Goal: Transaction & Acquisition: Purchase product/service

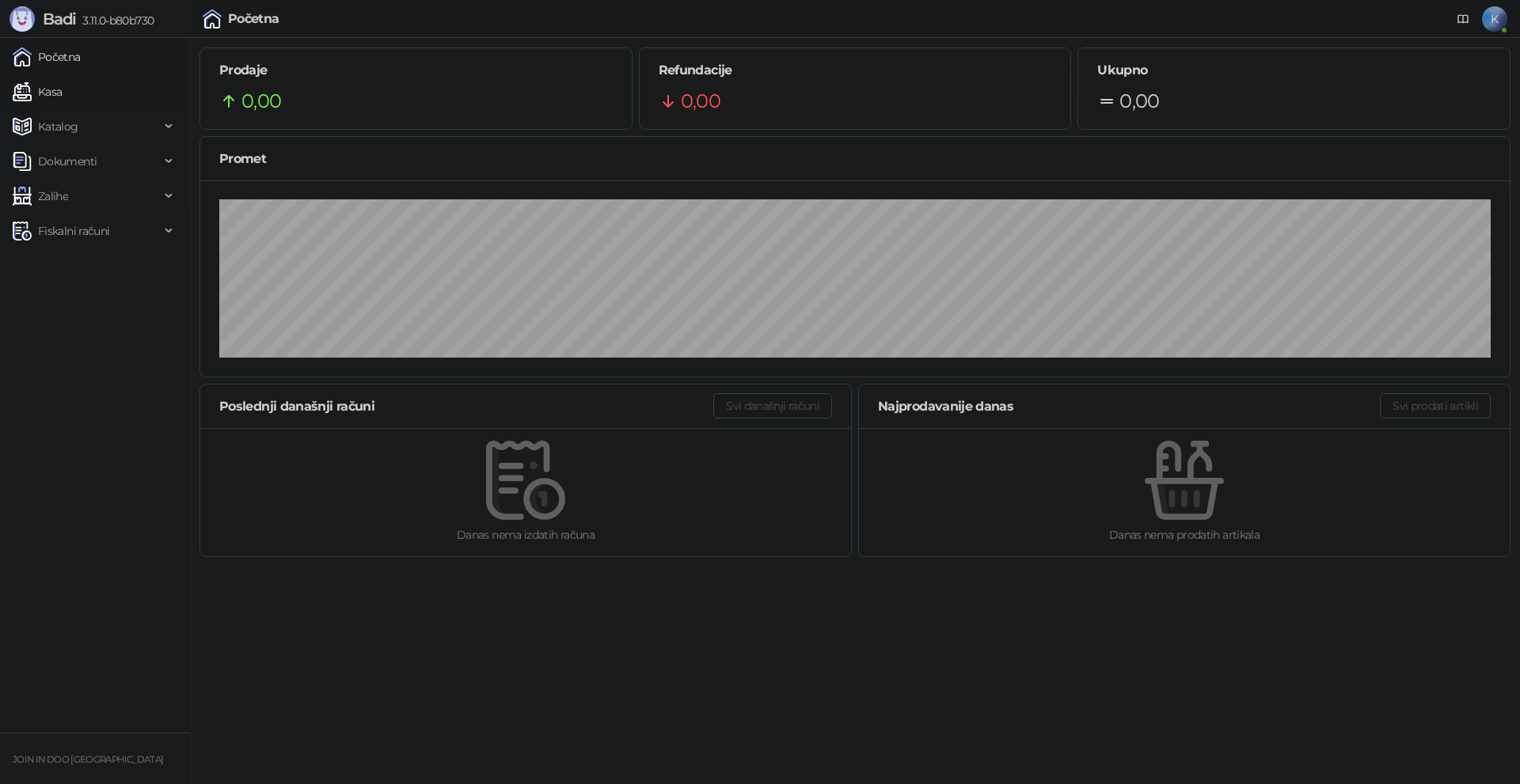
click at [45, 93] on link "Kasa" at bounding box center [36, 91] width 49 height 32
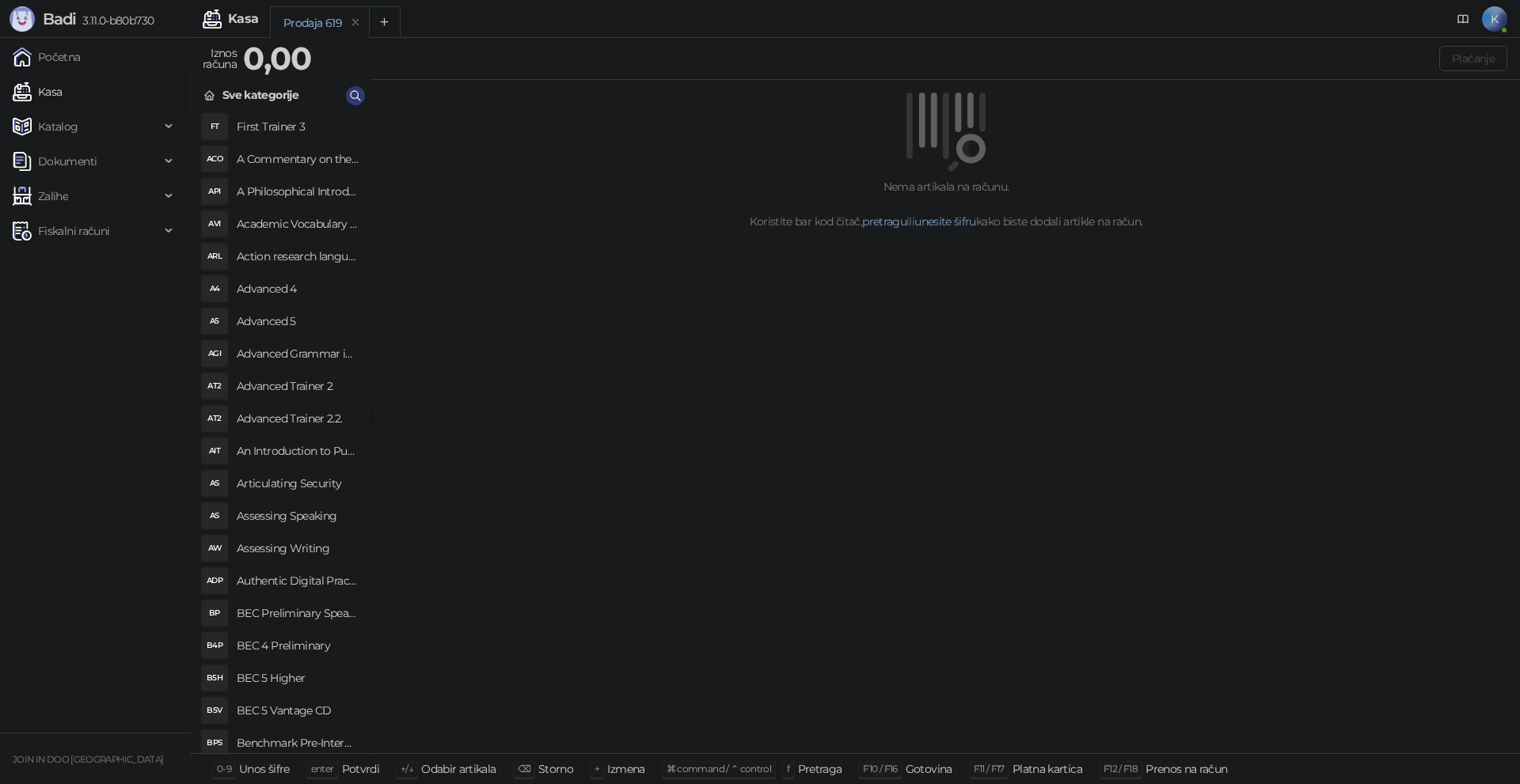
click at [12, 76] on link "Kasa" at bounding box center [36, 91] width 49 height 32
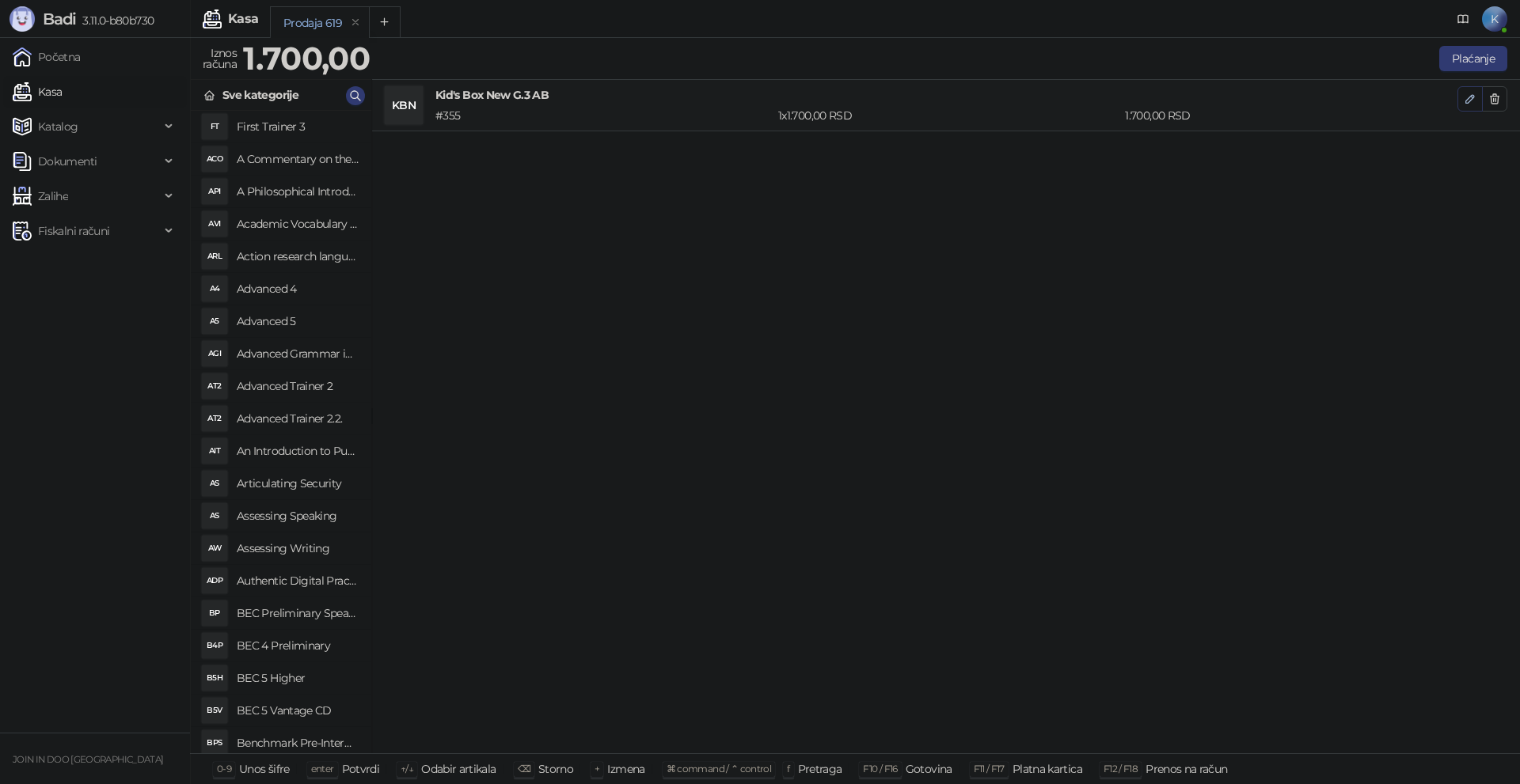
click at [1462, 99] on button "button" at bounding box center [1470, 99] width 25 height 25
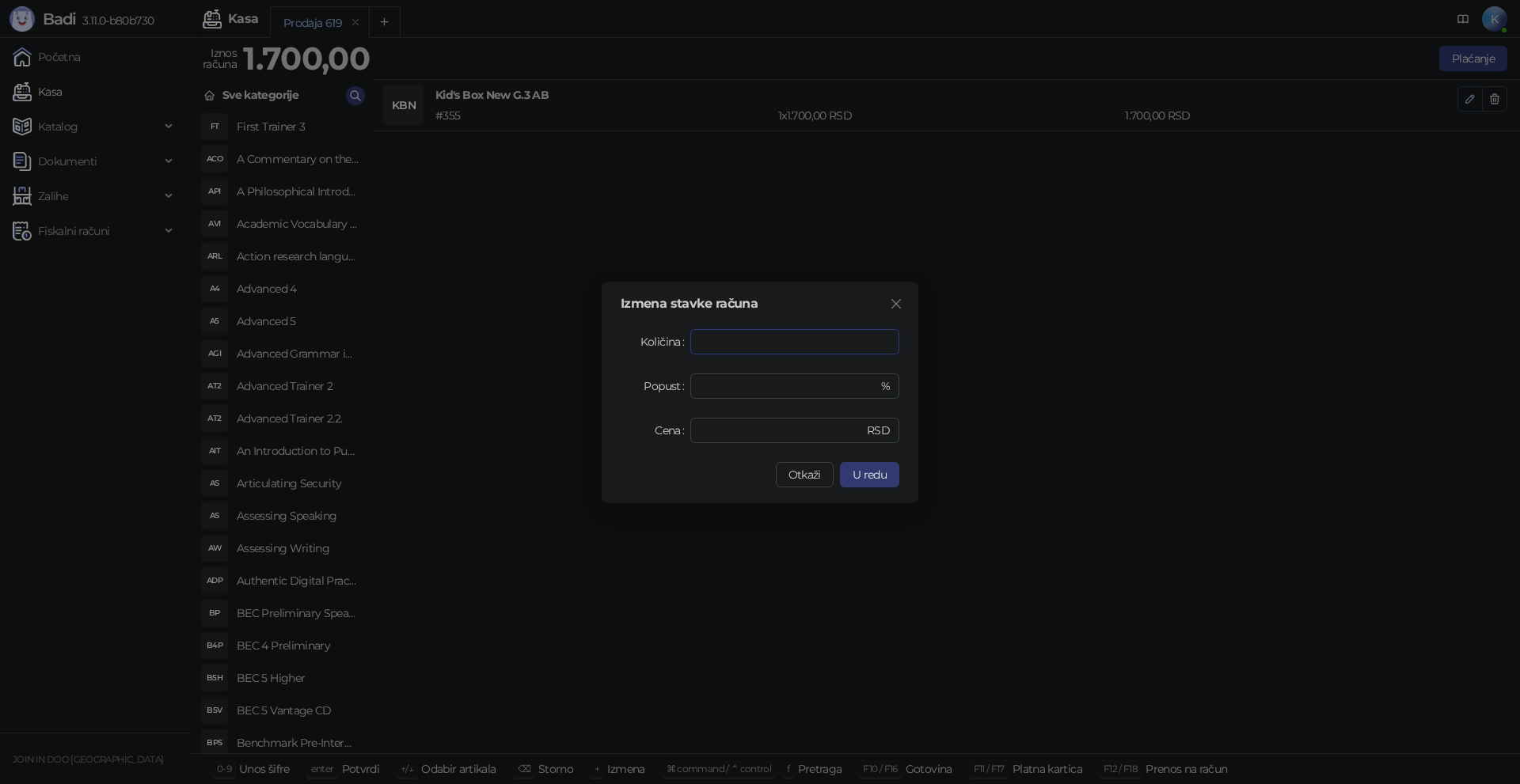
type input "*"
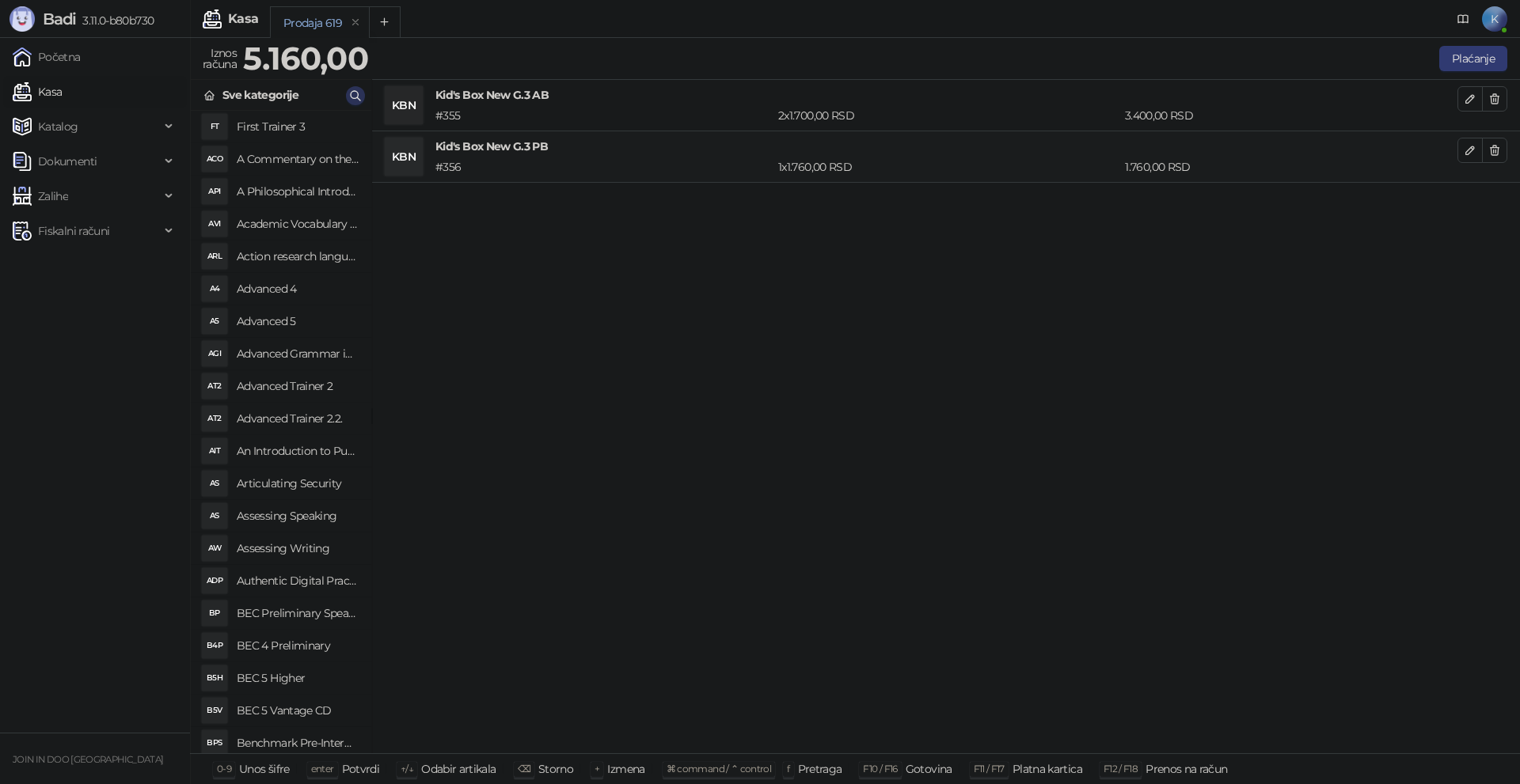
click at [354, 94] on icon "button" at bounding box center [355, 95] width 12 height 12
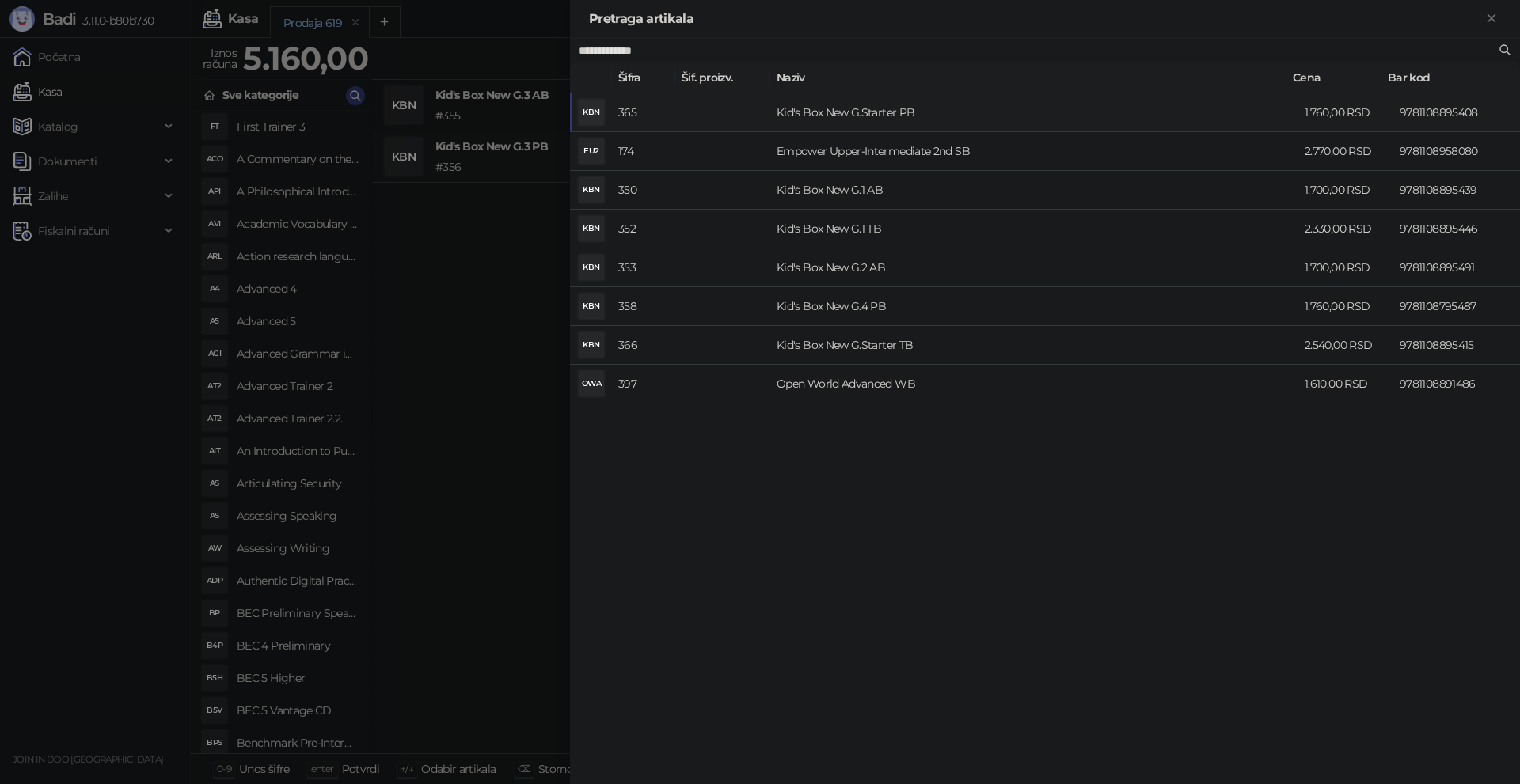
type input "**********"
click at [805, 113] on td "Kid's Box New G.Starter PB" at bounding box center [1033, 113] width 528 height 39
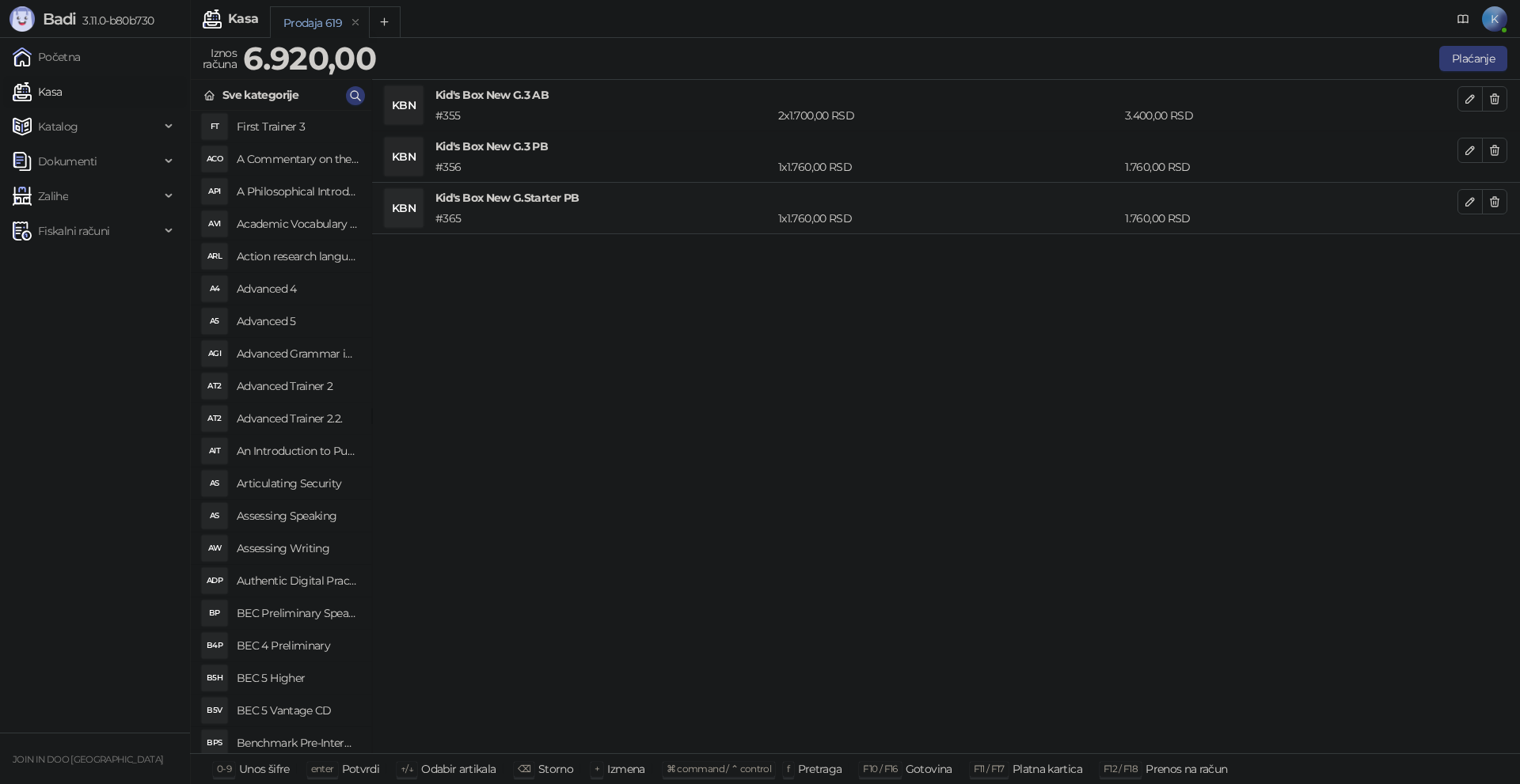
click at [750, 447] on div "KBN Kid's Box New G.3 AB # 355 2 x 1.700,00 RSD 3.400,00 RSD KBN Kid's Box New …" at bounding box center [946, 417] width 1148 height 674
click at [1451, 52] on button "Plaćanje" at bounding box center [1473, 58] width 68 height 25
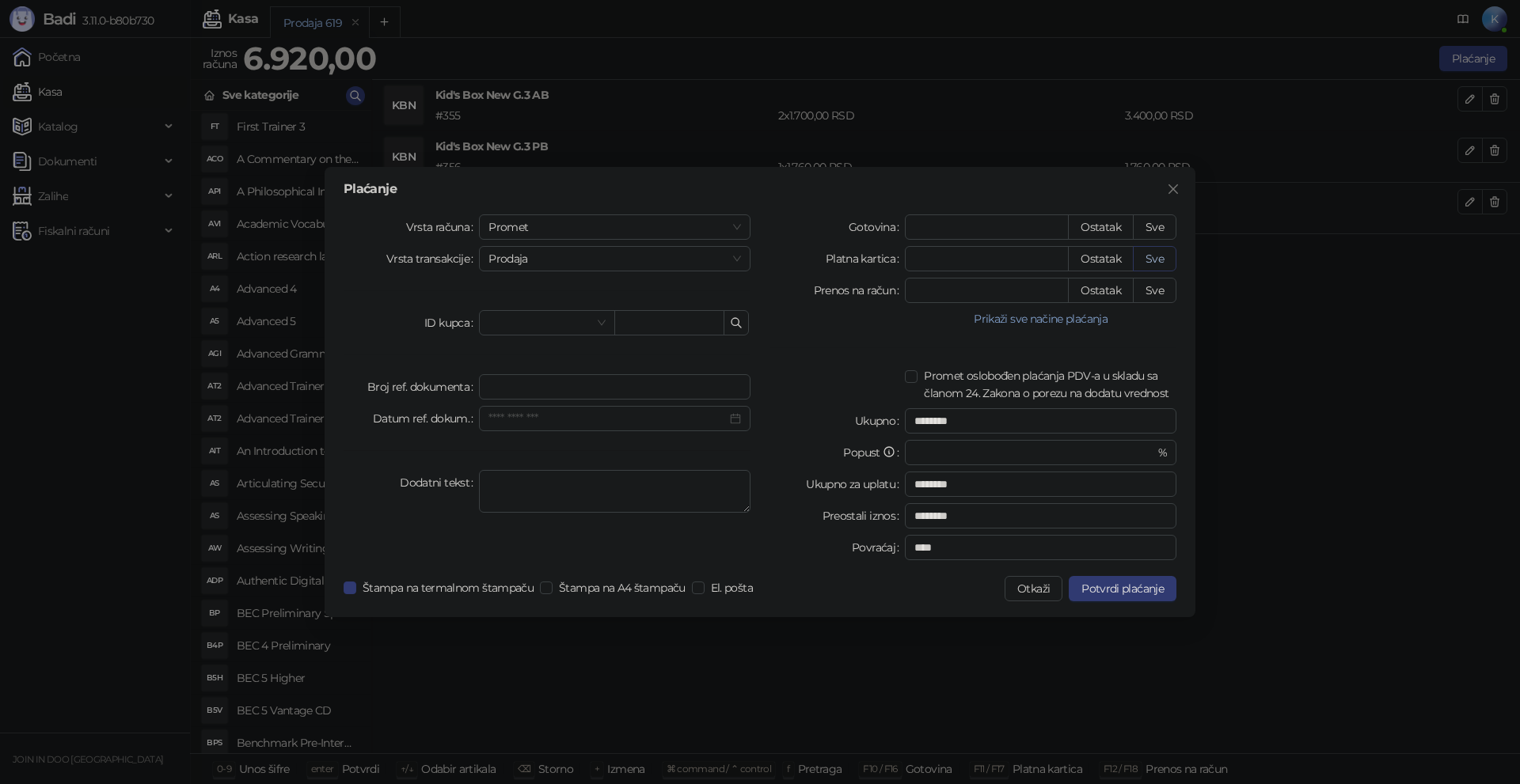
click at [1156, 258] on button "Sve" at bounding box center [1154, 258] width 43 height 25
type input "****"
click at [1116, 590] on span "Potvrdi plaćanje" at bounding box center [1123, 589] width 82 height 14
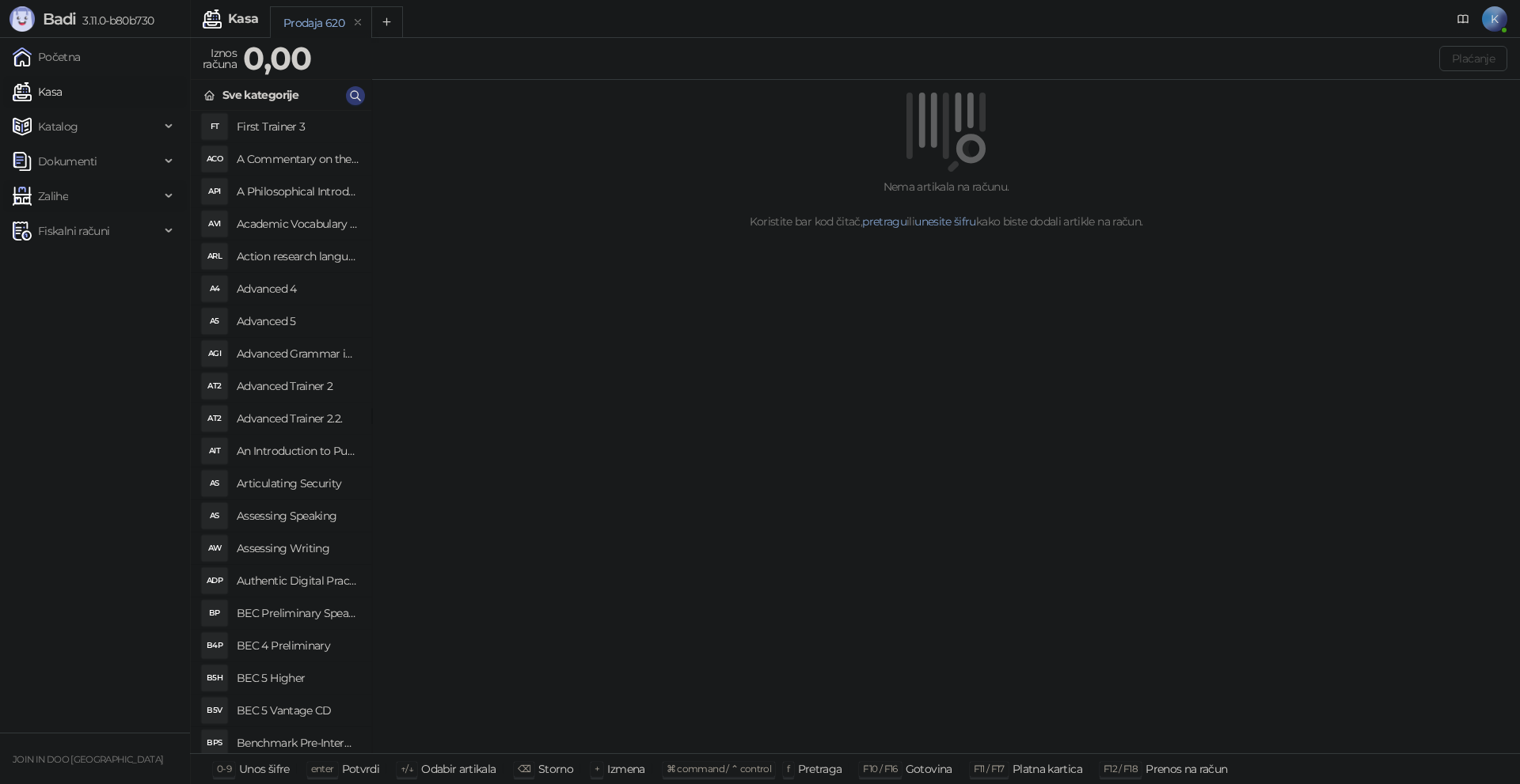
click at [103, 206] on span "Zalihe" at bounding box center [86, 195] width 147 height 32
click at [79, 405] on link "Stanje zaliha" at bounding box center [63, 405] width 89 height 32
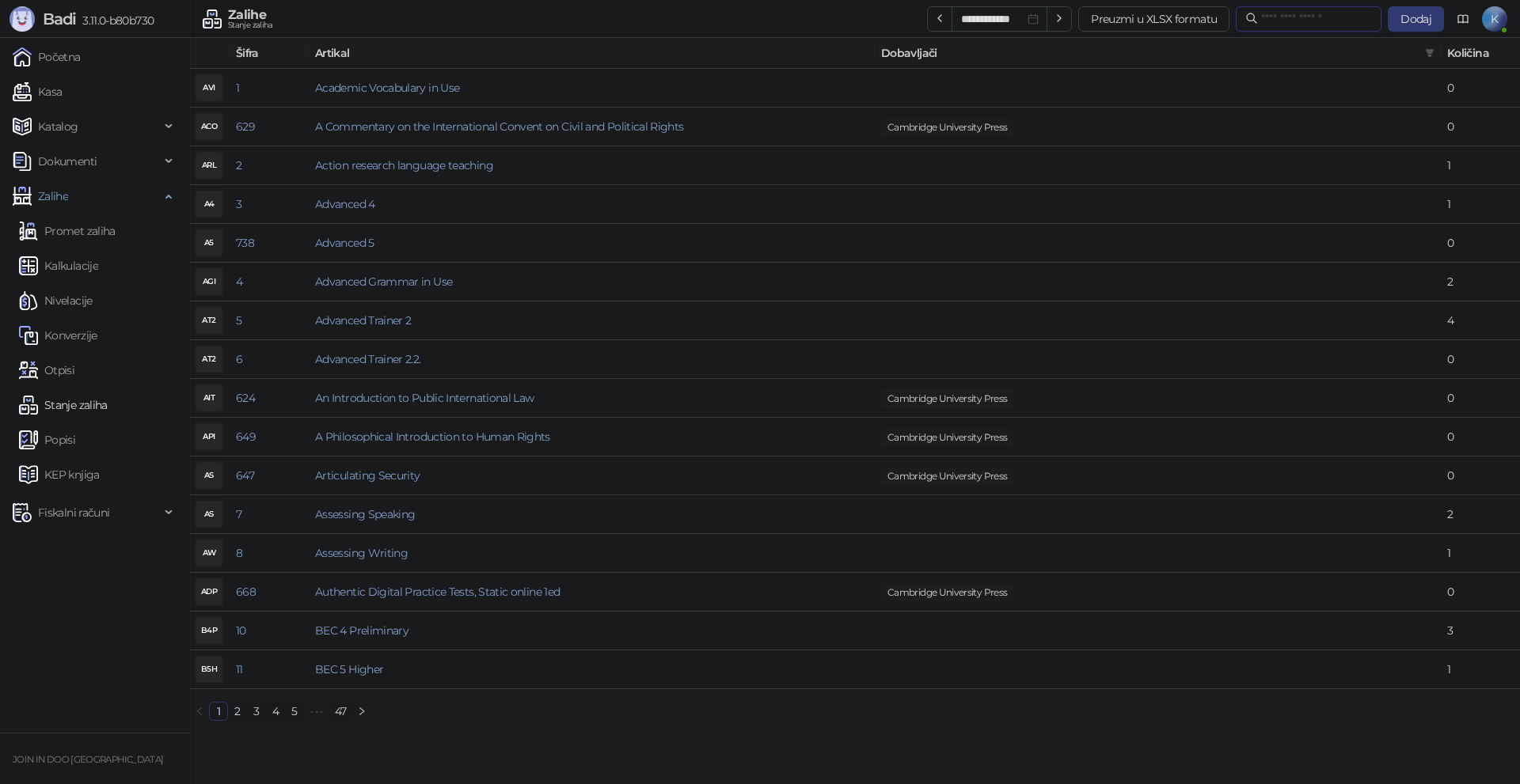
click at [1261, 16] on input "text" at bounding box center [1317, 19] width 111 height 17
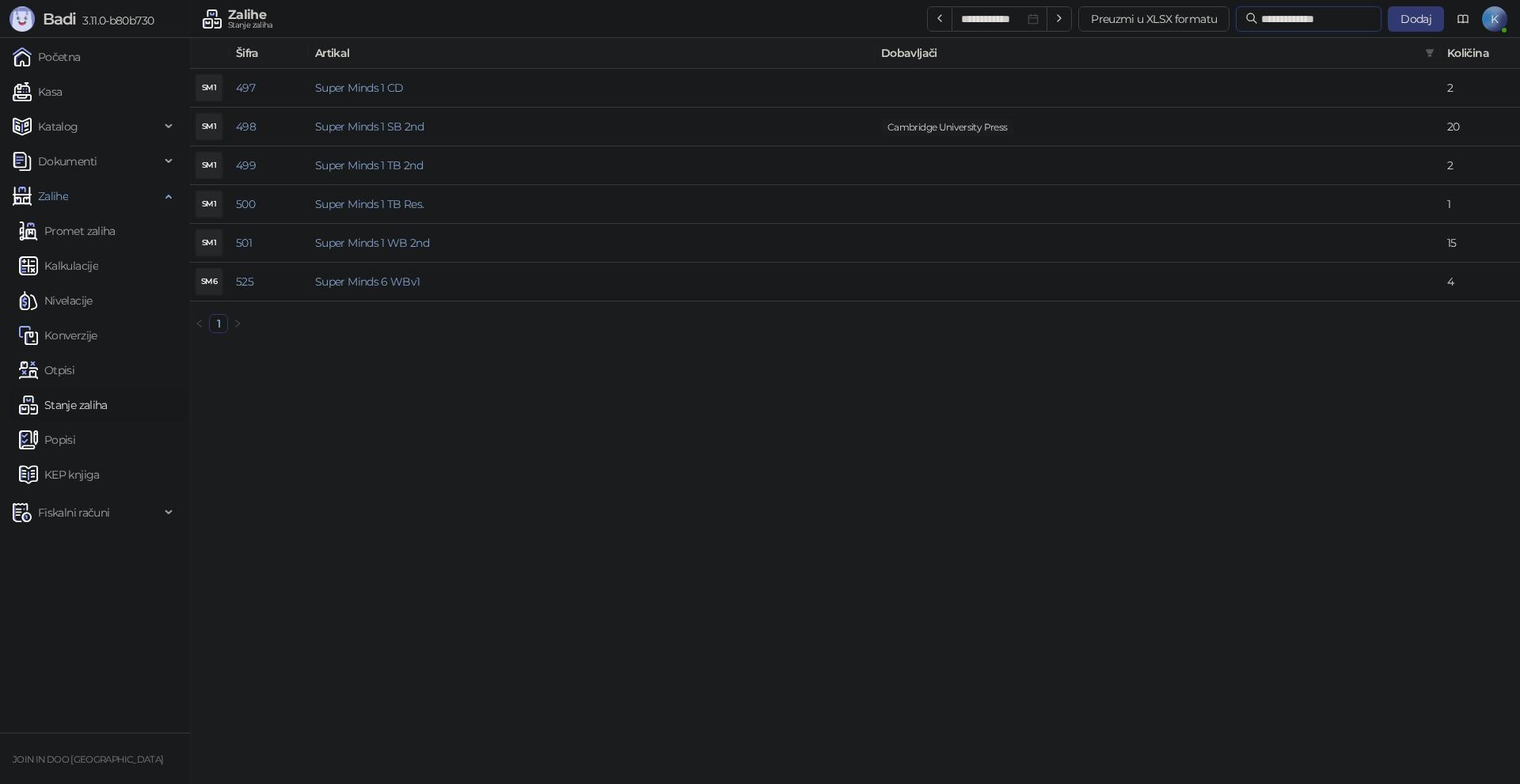
type input "**********"
click at [61, 97] on link "Kasa" at bounding box center [36, 91] width 49 height 32
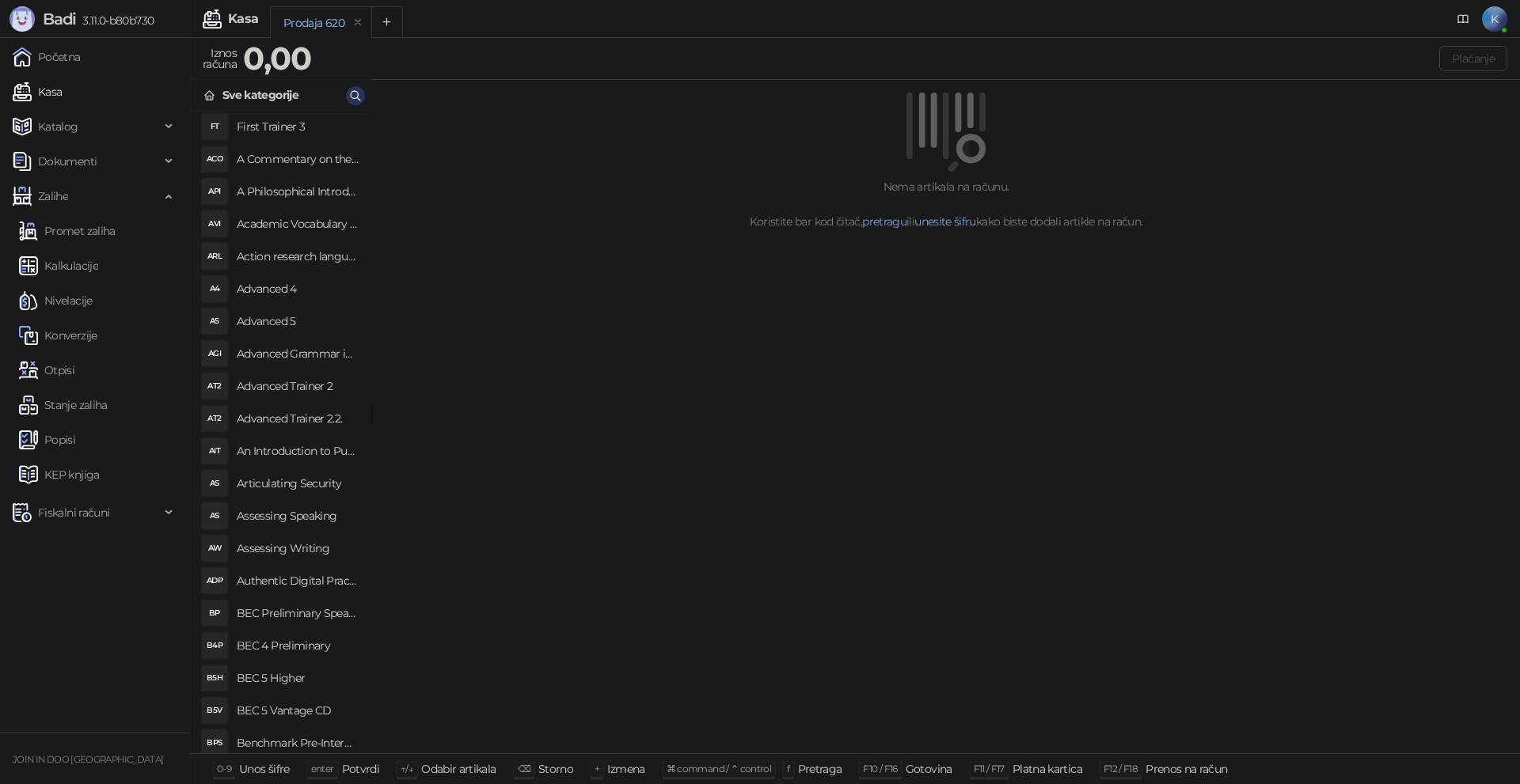
click at [360, 90] on icon "button" at bounding box center [355, 95] width 12 height 12
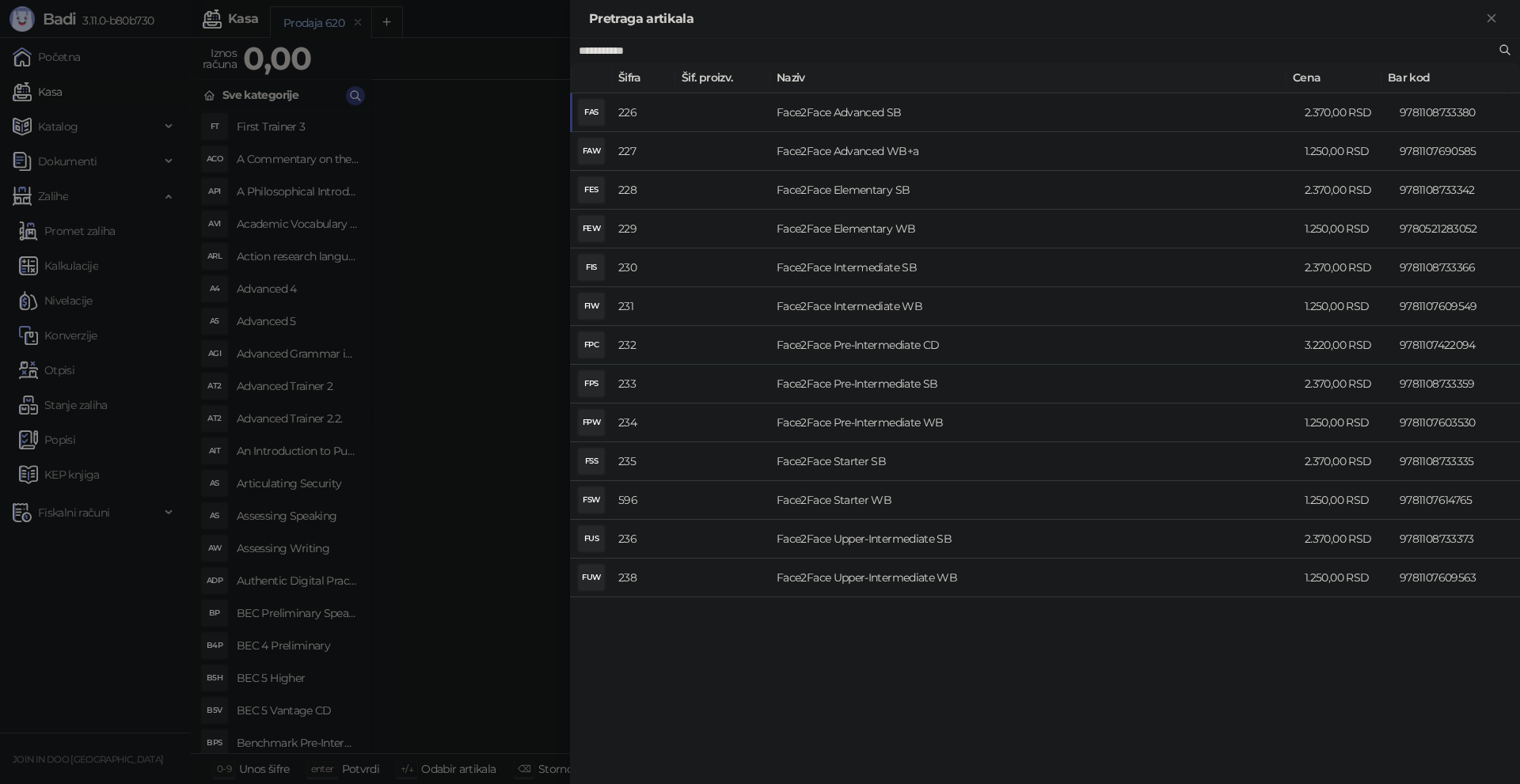
click at [480, 278] on div at bounding box center [760, 392] width 1520 height 784
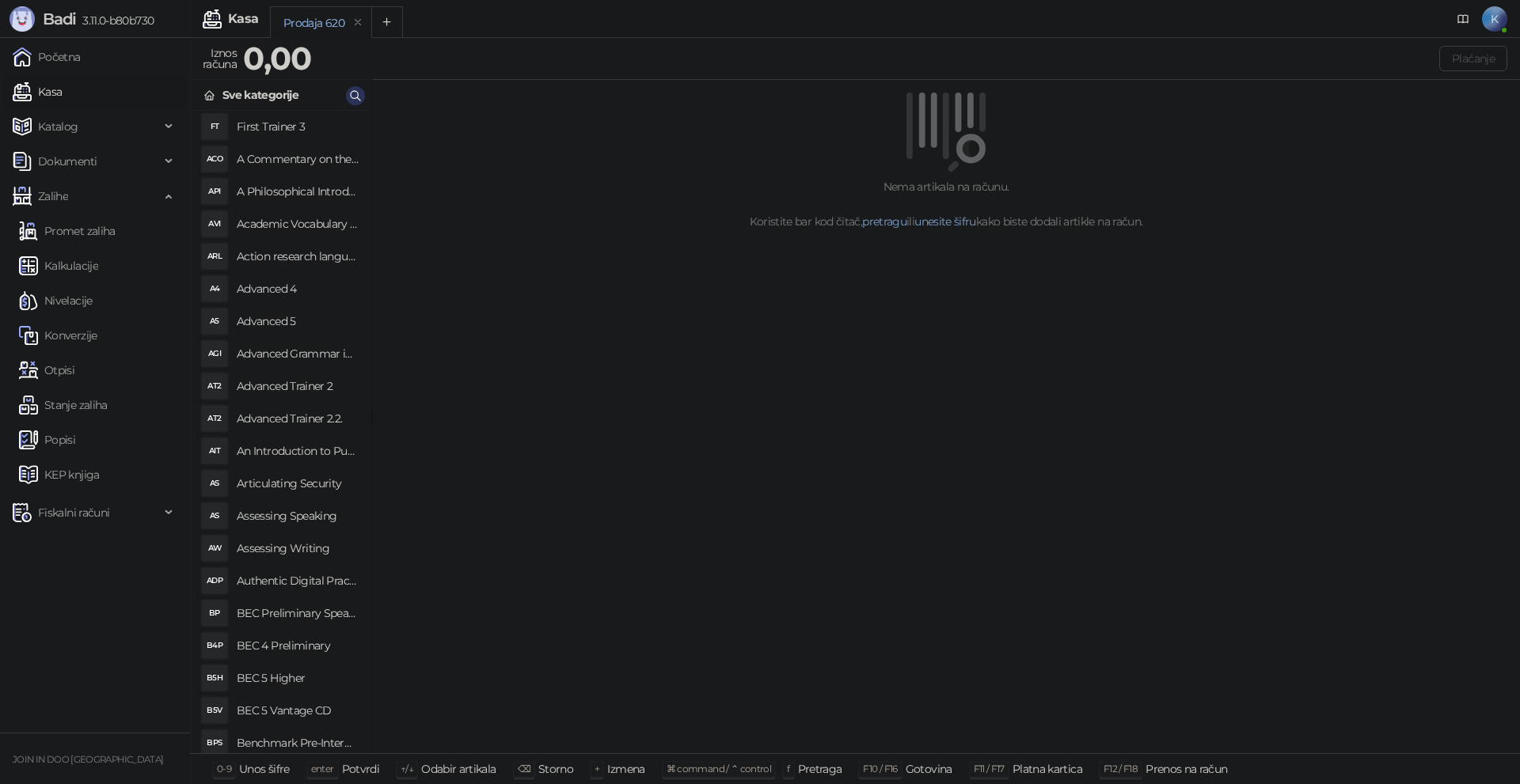
click at [362, 101] on button "button" at bounding box center [355, 96] width 19 height 19
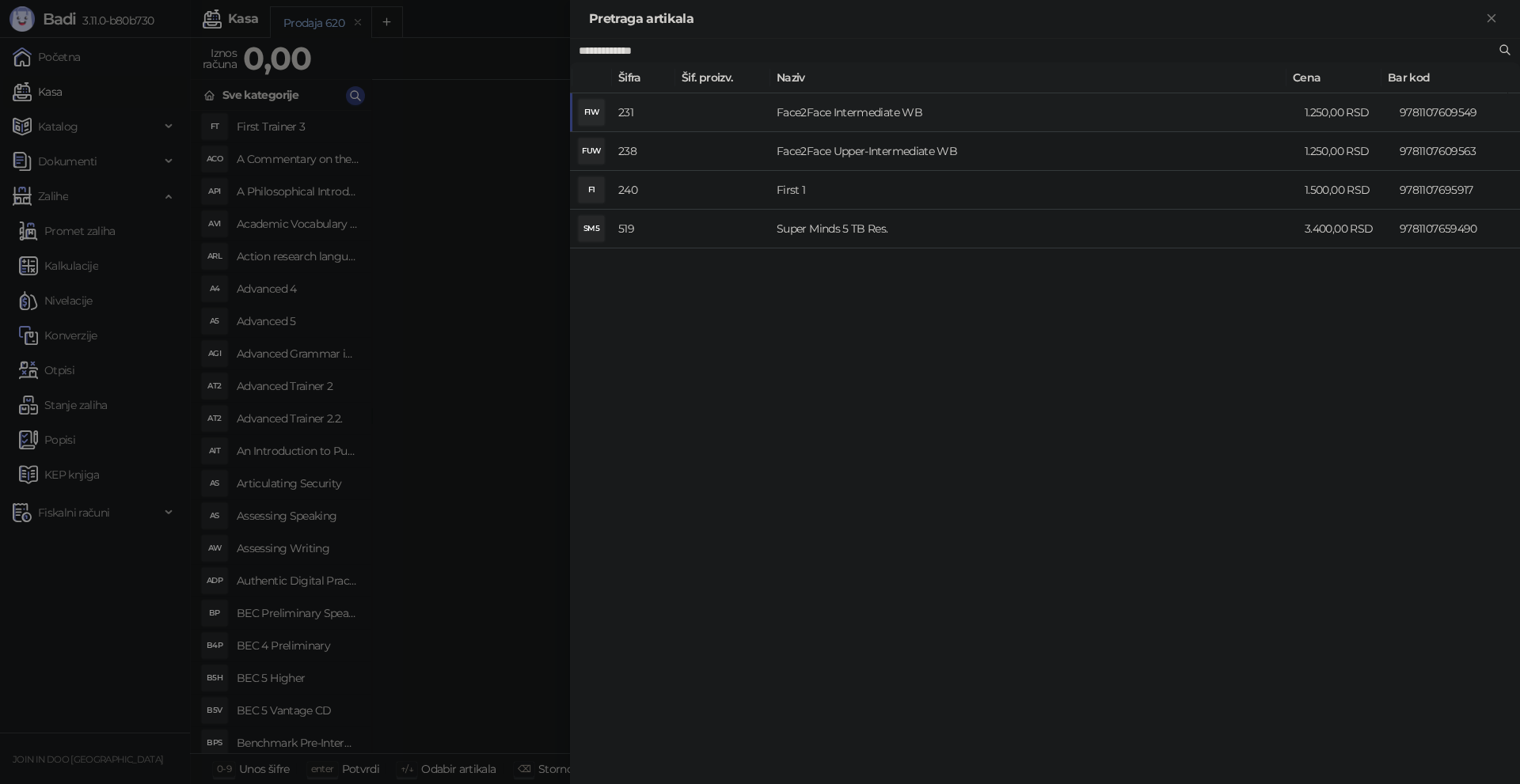
click at [857, 114] on td "Face2Face Intermediate WB" at bounding box center [1033, 113] width 528 height 39
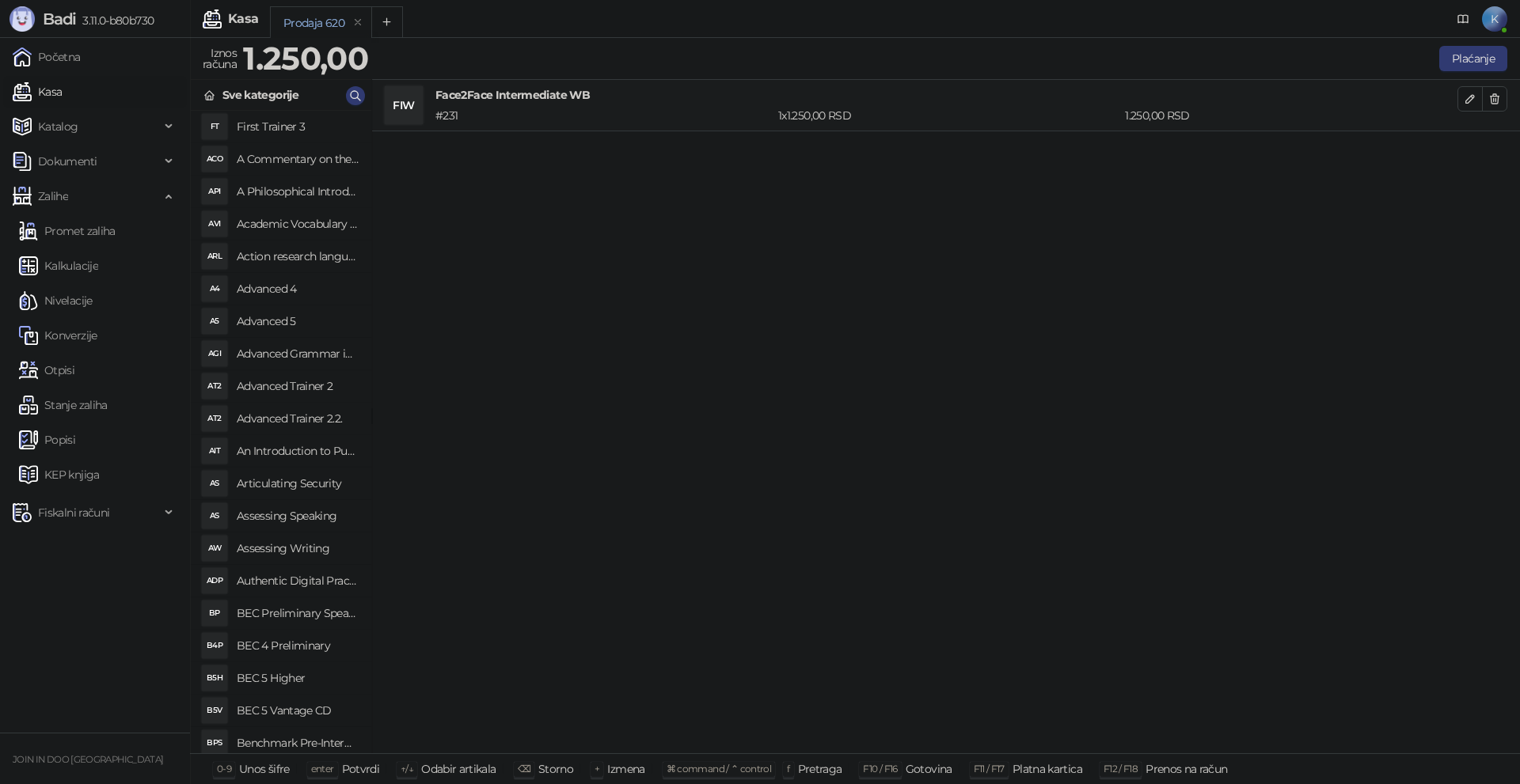
click at [776, 526] on div "FIW Face2Face Intermediate WB # 231 1 x 1.250,00 RSD 1.250,00 RSD" at bounding box center [946, 417] width 1148 height 674
click at [359, 91] on icon "button" at bounding box center [355, 95] width 12 height 12
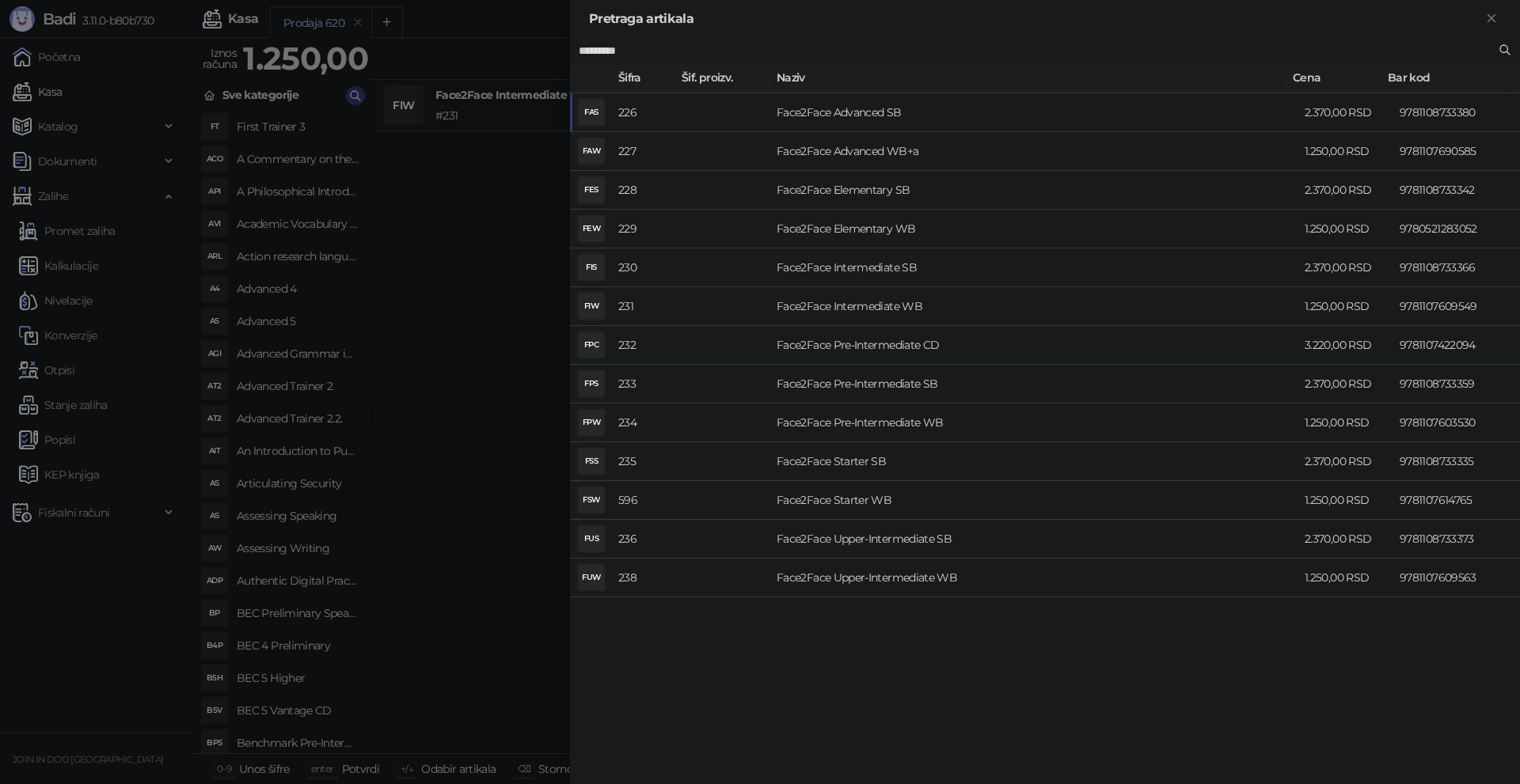
click at [460, 285] on div at bounding box center [760, 392] width 1520 height 784
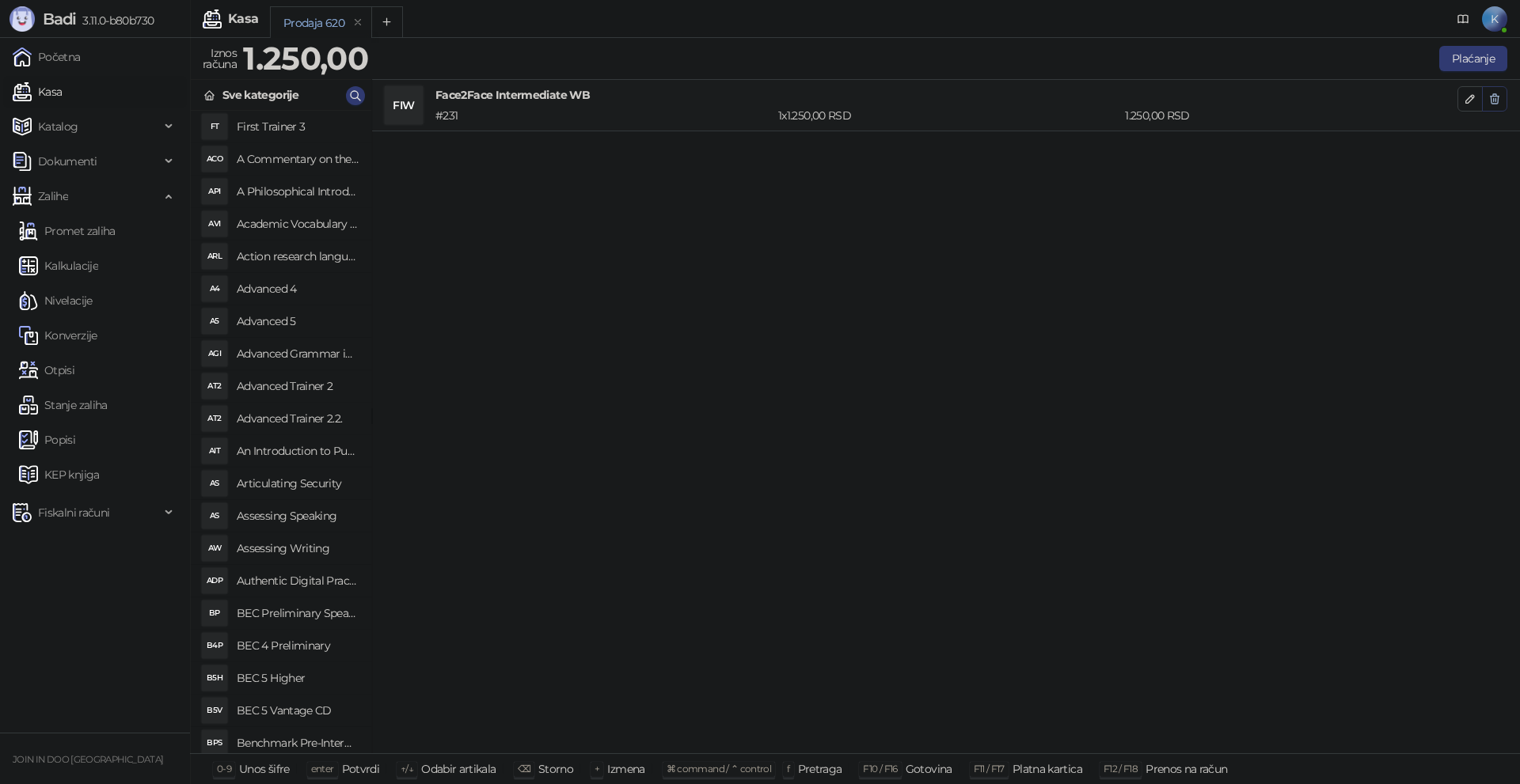
click at [1502, 103] on button "button" at bounding box center [1495, 99] width 25 height 25
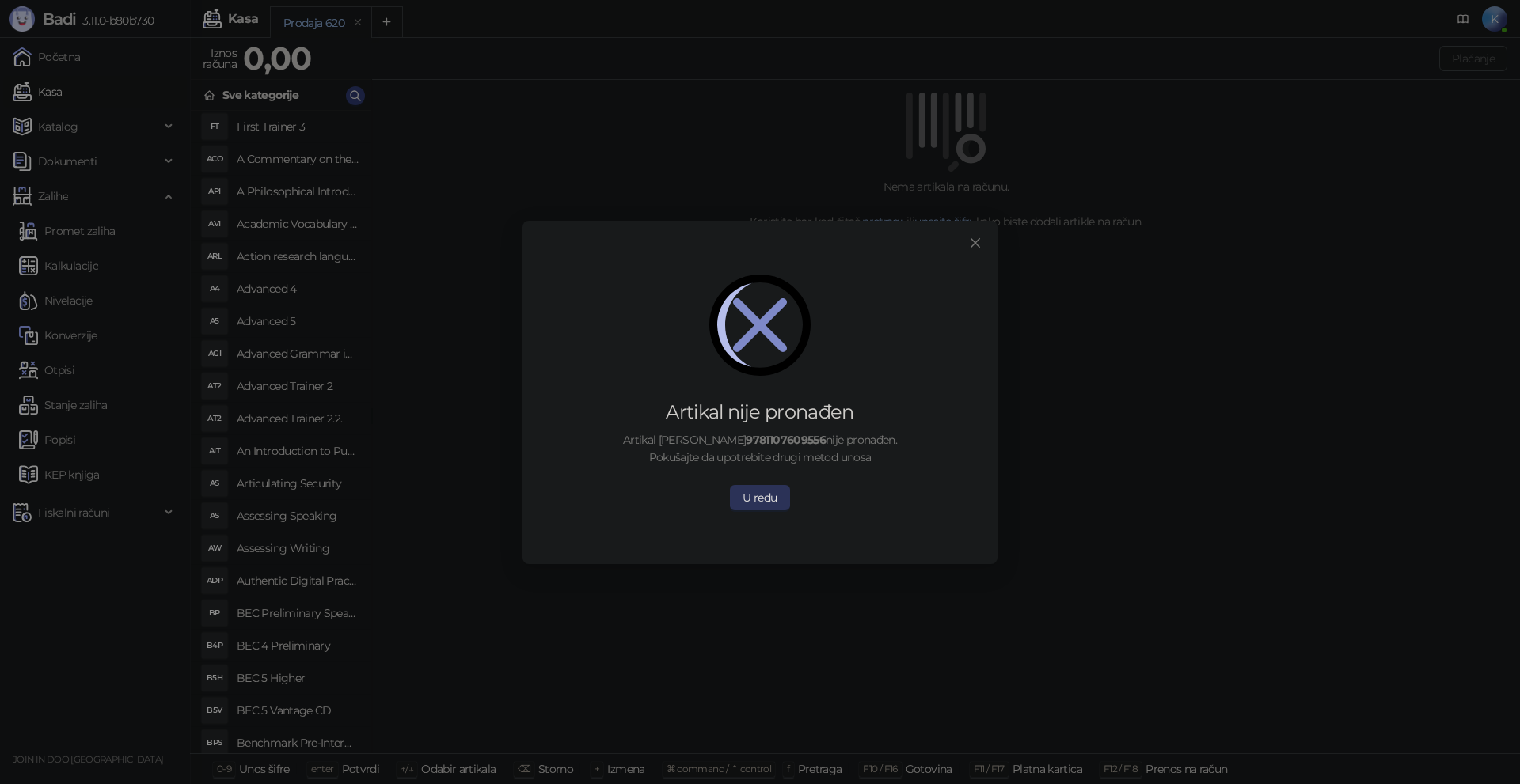
click at [759, 493] on button "U redu" at bounding box center [760, 498] width 59 height 25
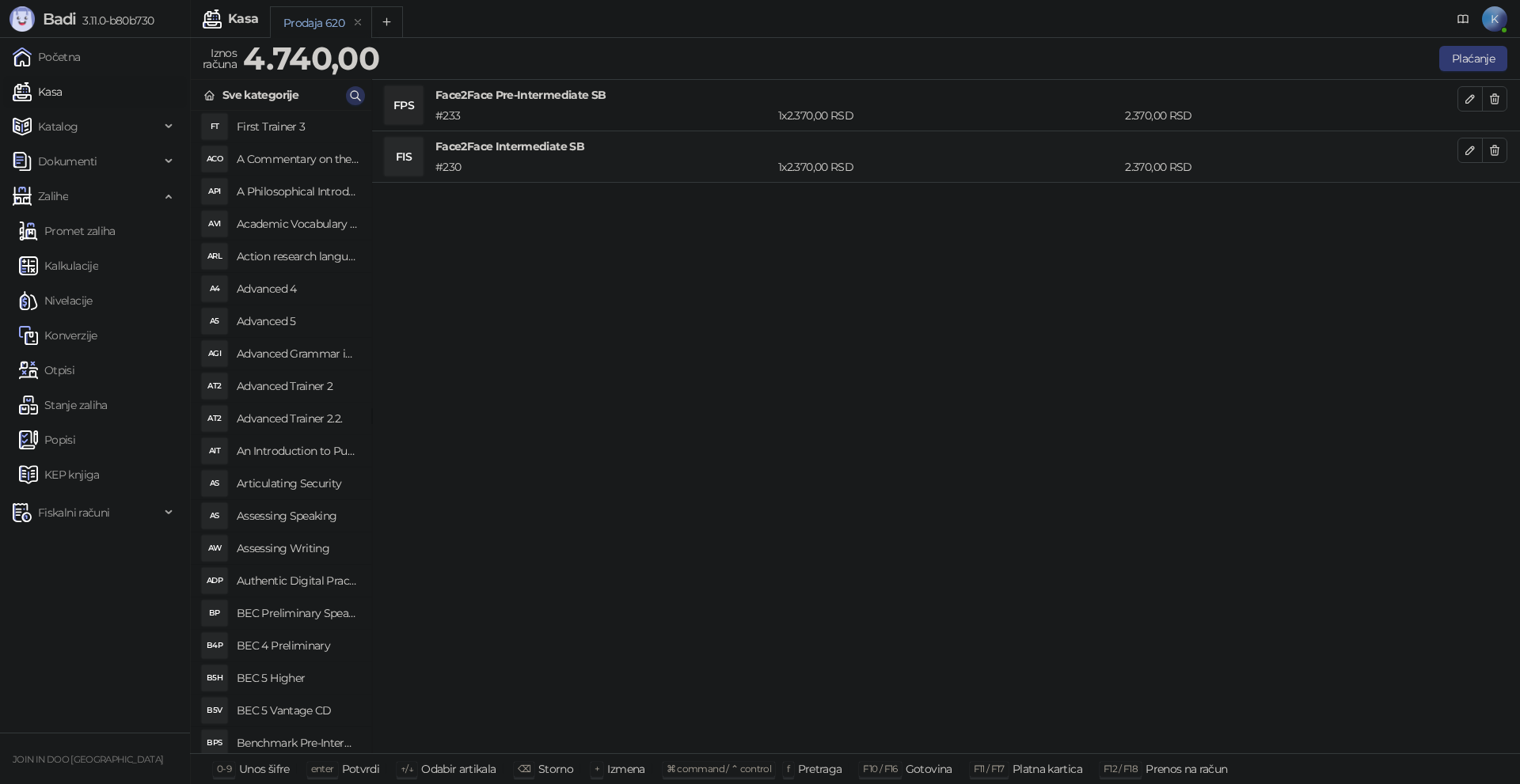
click at [359, 94] on icon "button" at bounding box center [355, 95] width 12 height 12
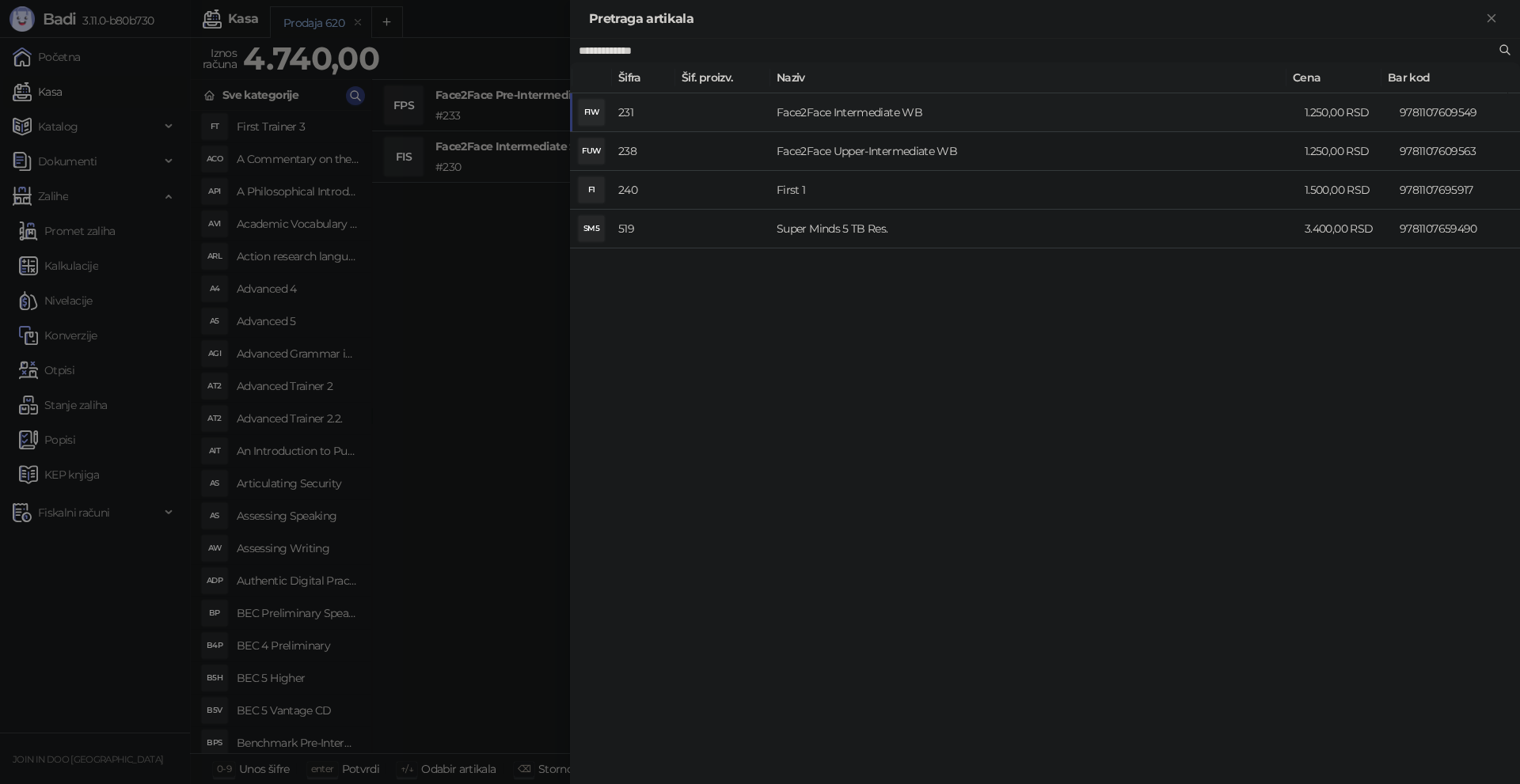
type input "**********"
click at [932, 112] on td "Face2Face Intermediate WB" at bounding box center [1033, 113] width 528 height 39
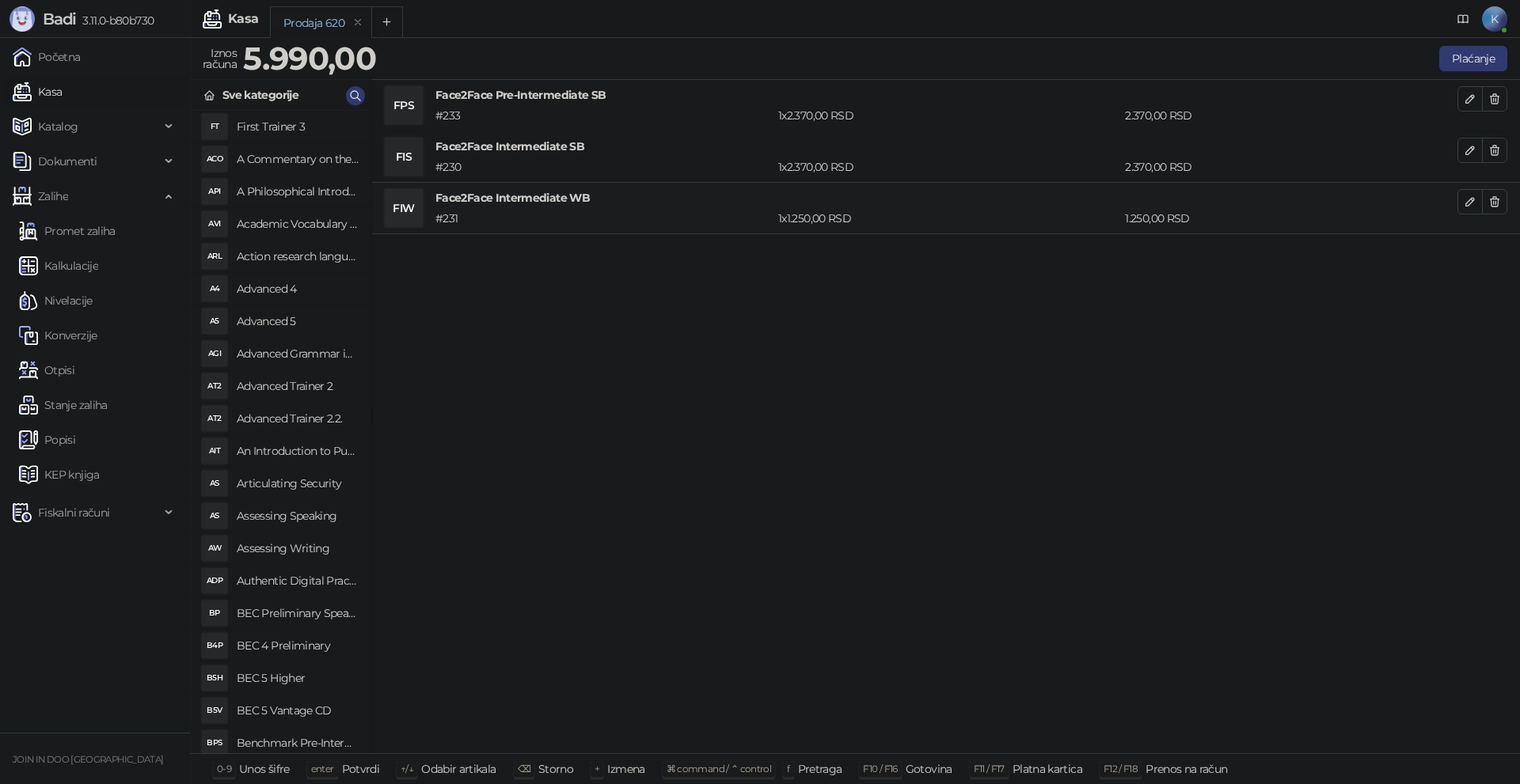
click at [890, 372] on div "FPS Face2Face Pre-Intermediate SB # 233 1 x 2.370,00 RSD 2.370,00 RSD FIS Face2…" at bounding box center [946, 417] width 1148 height 674
click at [1489, 57] on button "Plaćanje" at bounding box center [1473, 58] width 68 height 25
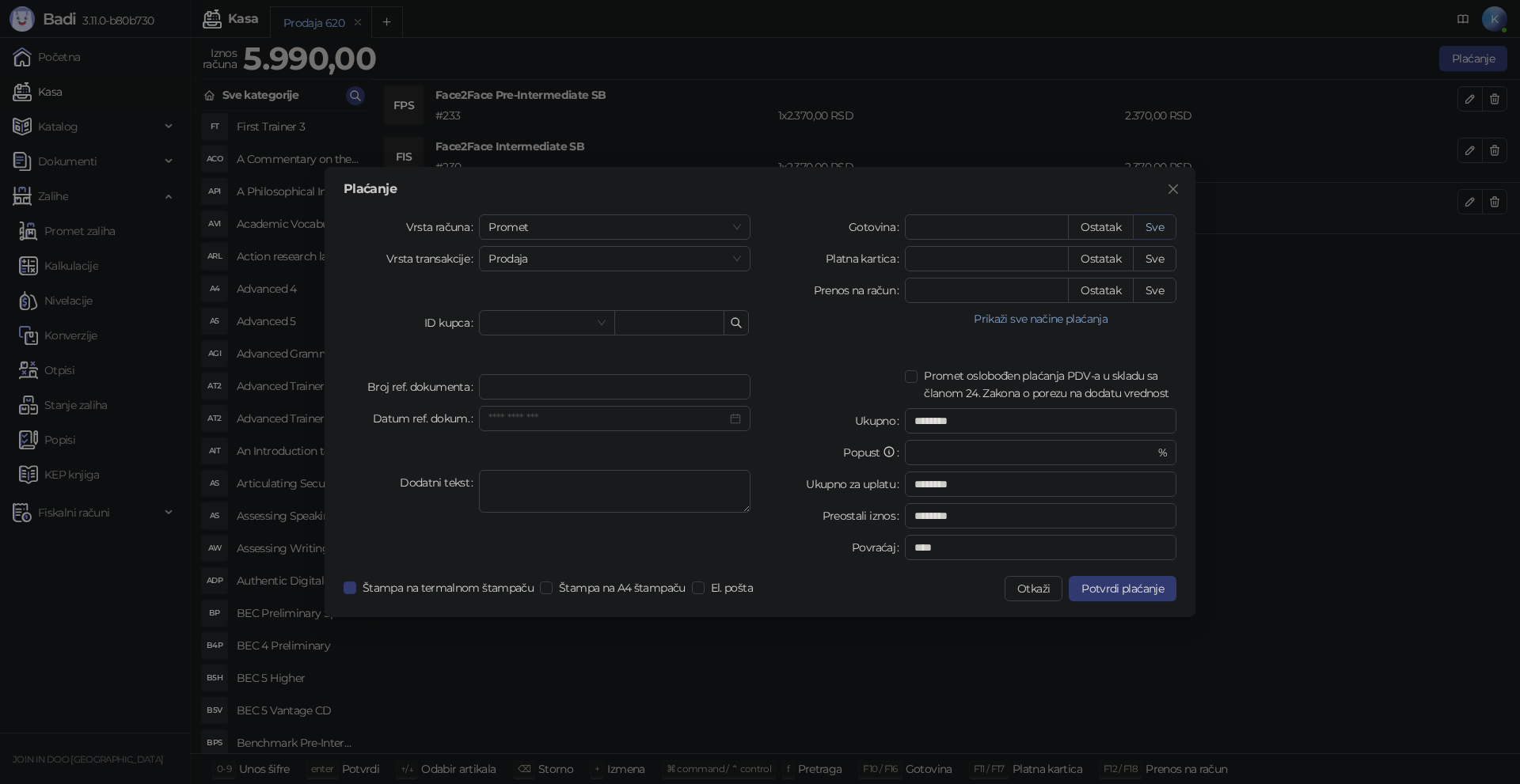
click at [1166, 230] on button "Sve" at bounding box center [1154, 227] width 43 height 25
type input "****"
click at [1134, 592] on span "Potvrdi plaćanje" at bounding box center [1123, 589] width 82 height 14
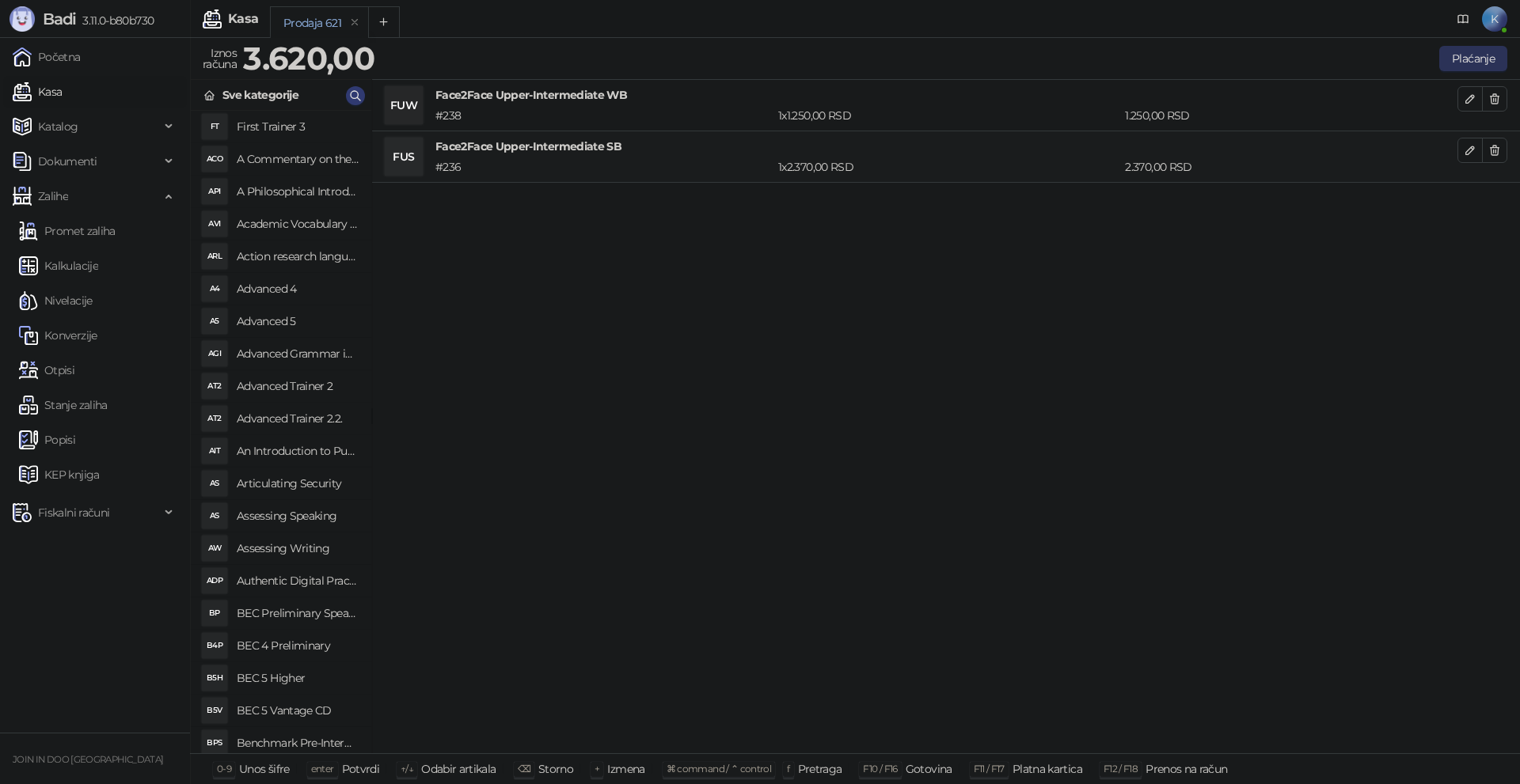
click at [1461, 57] on button "Plaćanje" at bounding box center [1473, 58] width 68 height 25
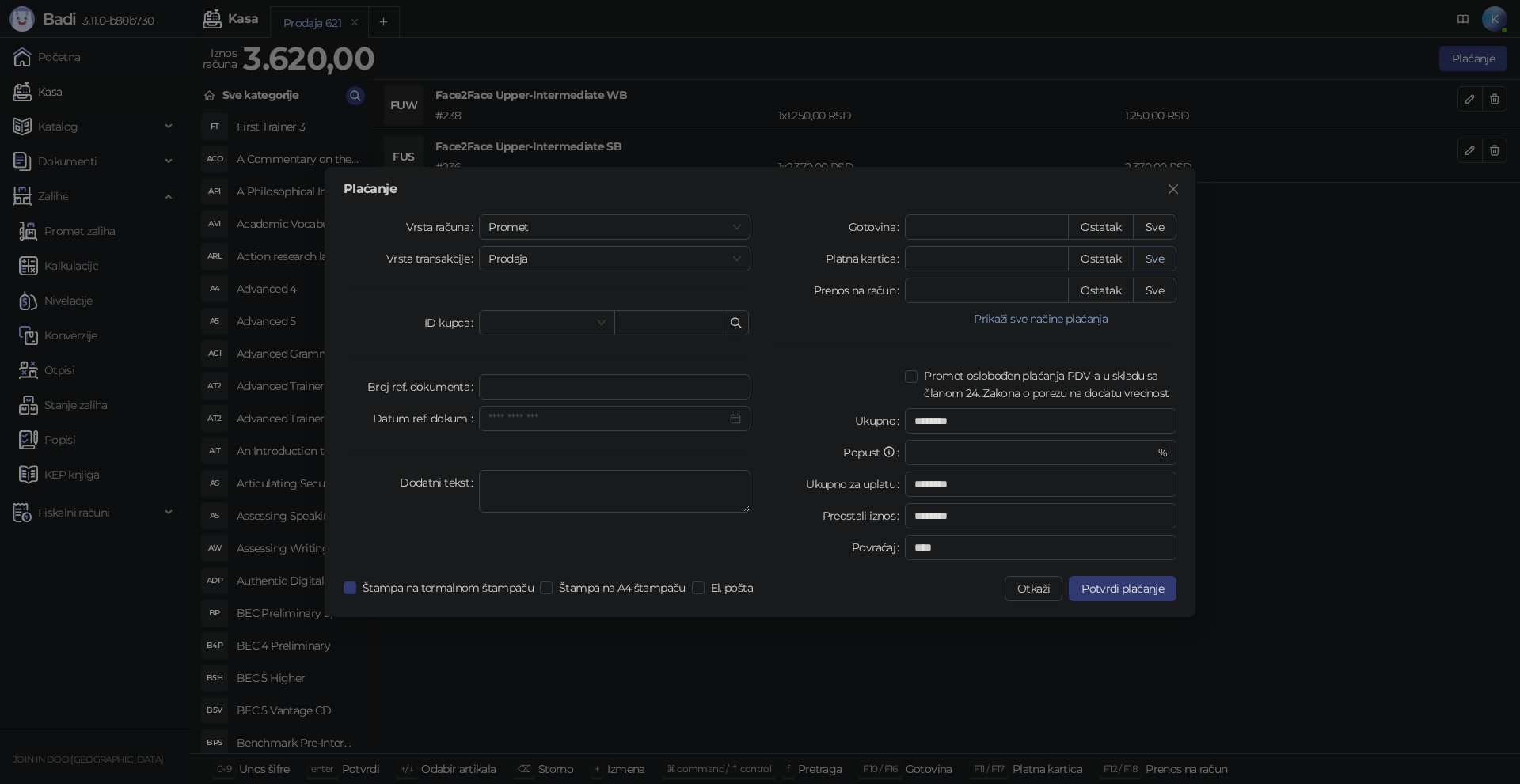
click at [1155, 262] on button "Sve" at bounding box center [1154, 258] width 43 height 25
type input "****"
click at [1119, 589] on span "Potvrdi plaćanje" at bounding box center [1123, 589] width 82 height 14
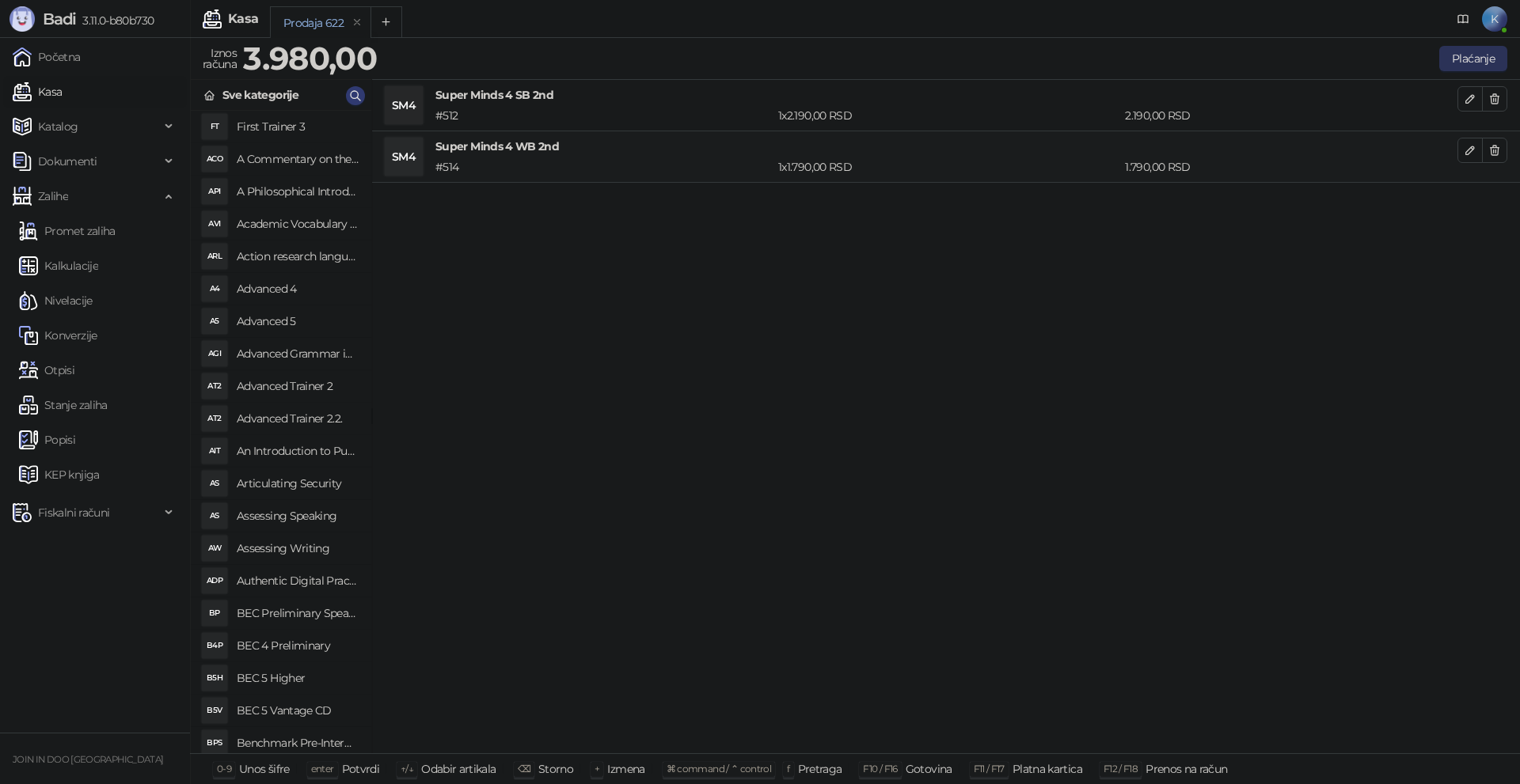
click at [1463, 63] on button "Plaćanje" at bounding box center [1473, 58] width 68 height 25
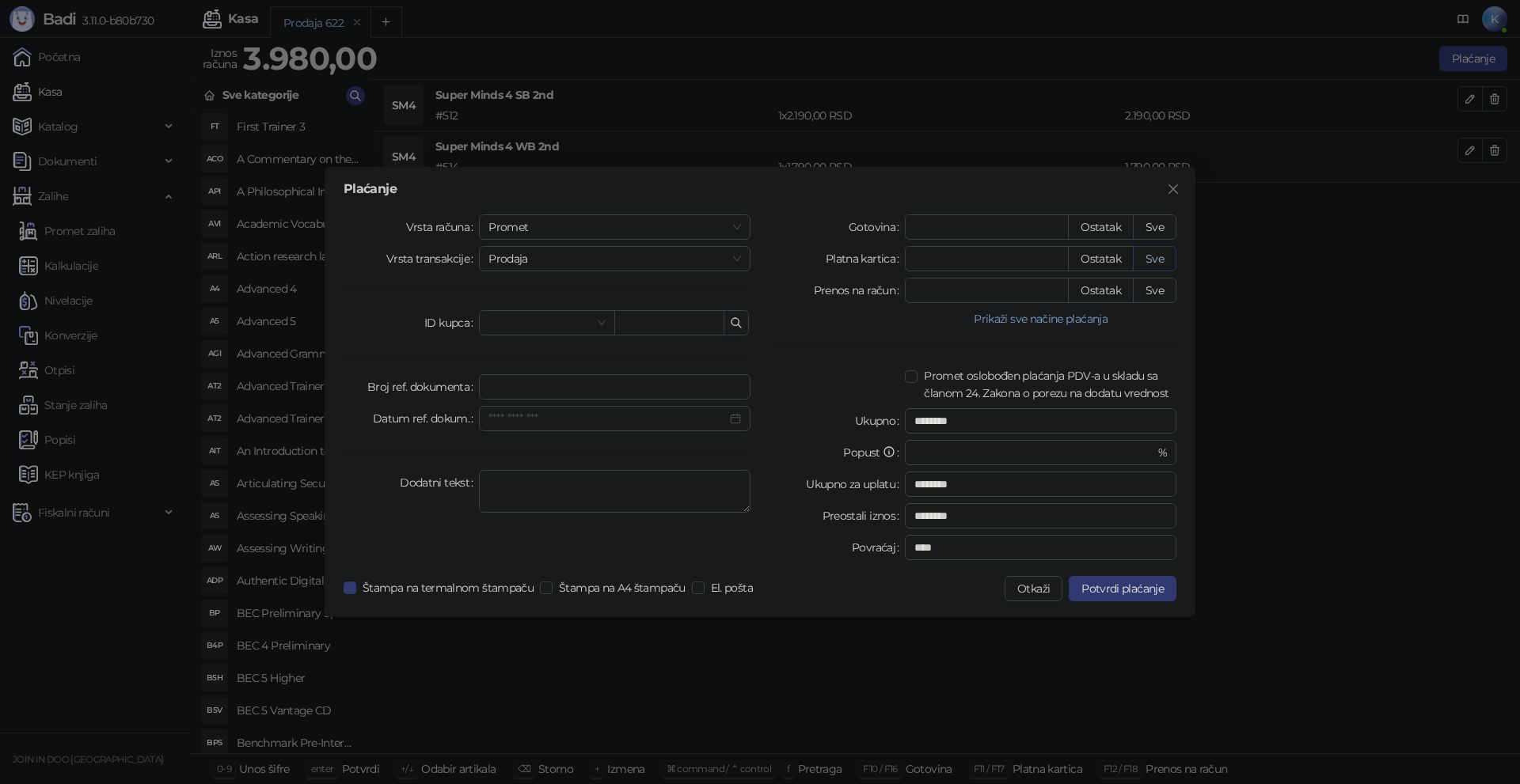
click at [1160, 258] on button "Sve" at bounding box center [1154, 258] width 43 height 25
type input "****"
click at [1141, 596] on button "Potvrdi plaćanje" at bounding box center [1123, 589] width 107 height 25
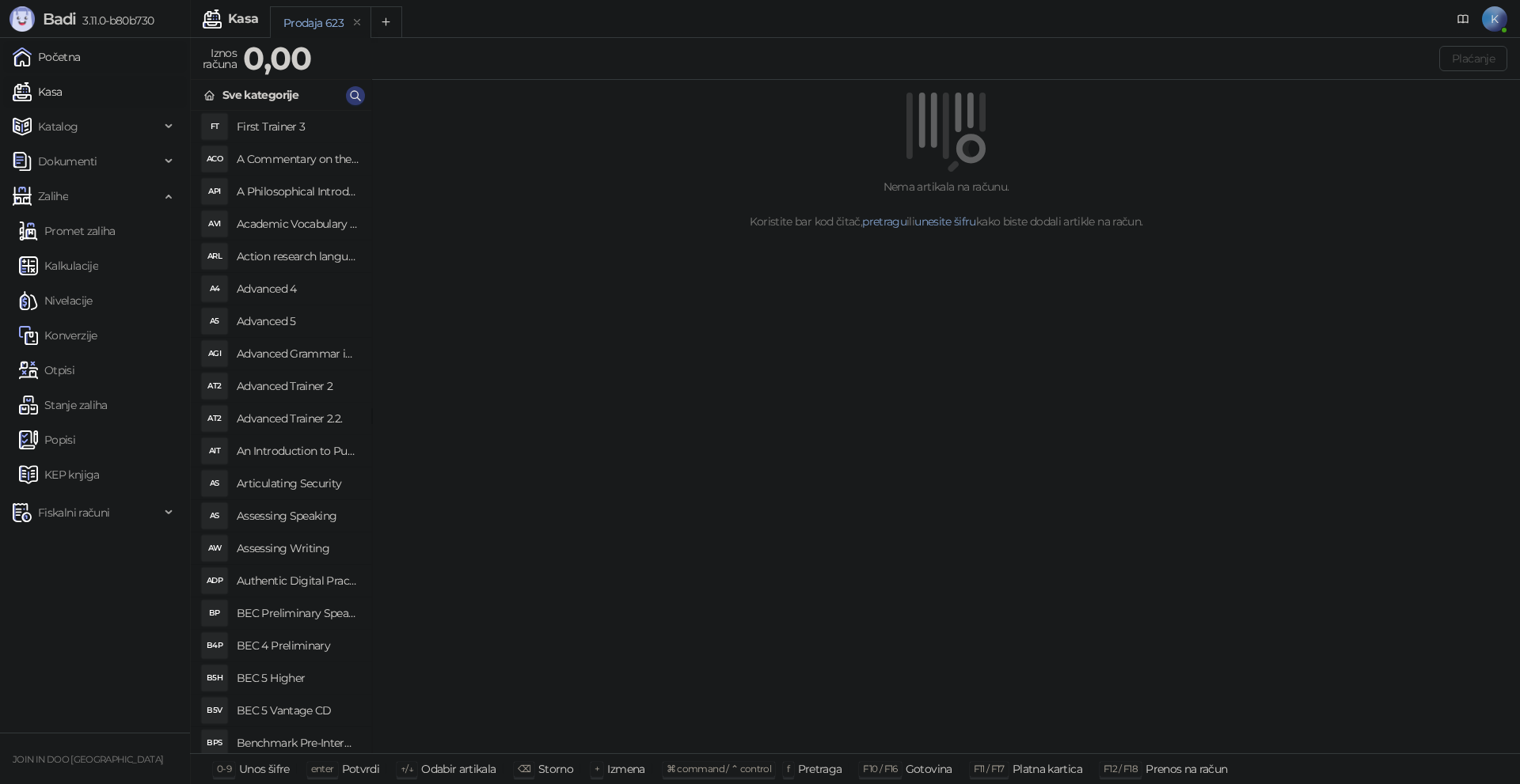
click at [58, 55] on link "Početna" at bounding box center [46, 56] width 68 height 32
